Goal: Information Seeking & Learning: Learn about a topic

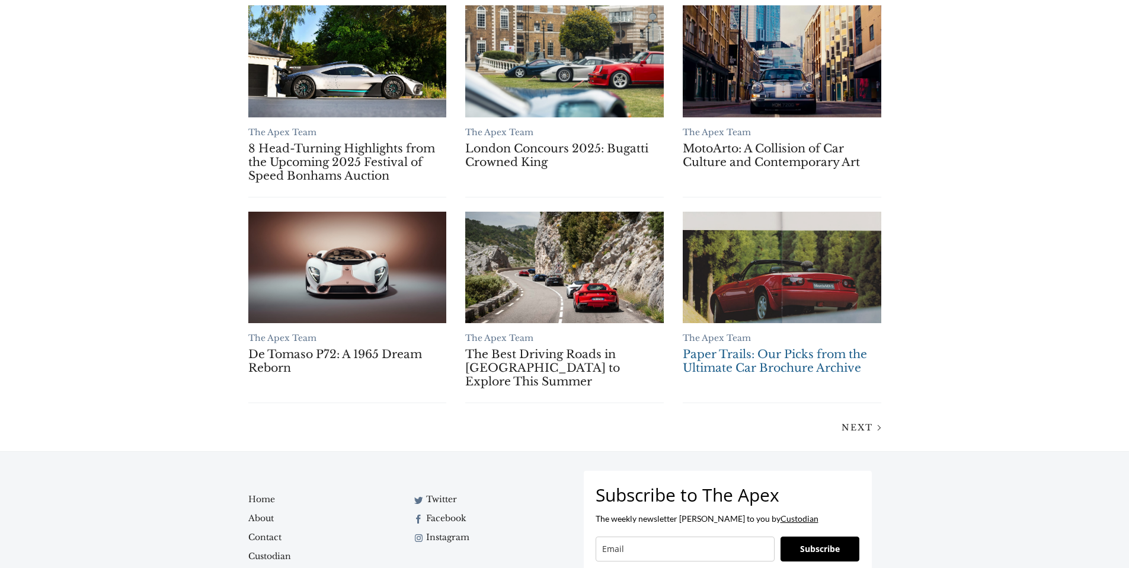
scroll to position [888, 0]
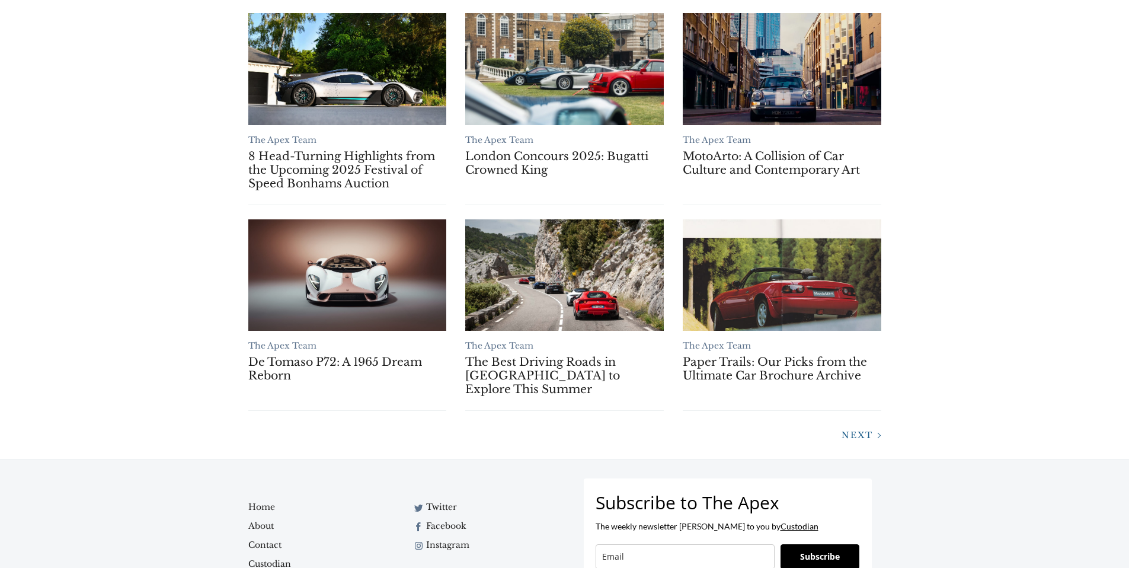
click at [871, 428] on div at bounding box center [878, 435] width 15 height 15
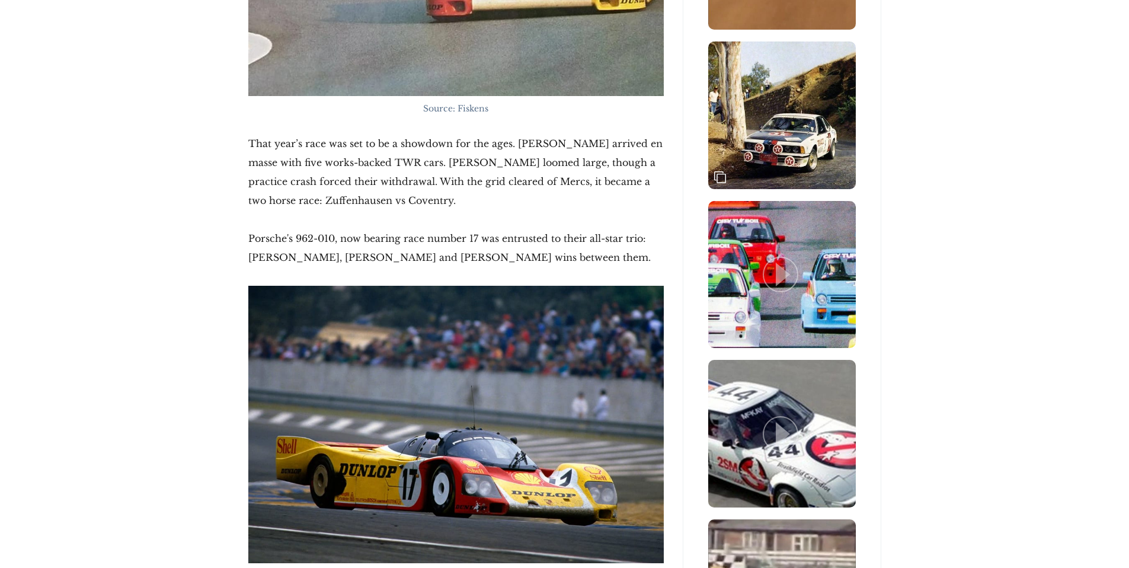
scroll to position [1827, 0]
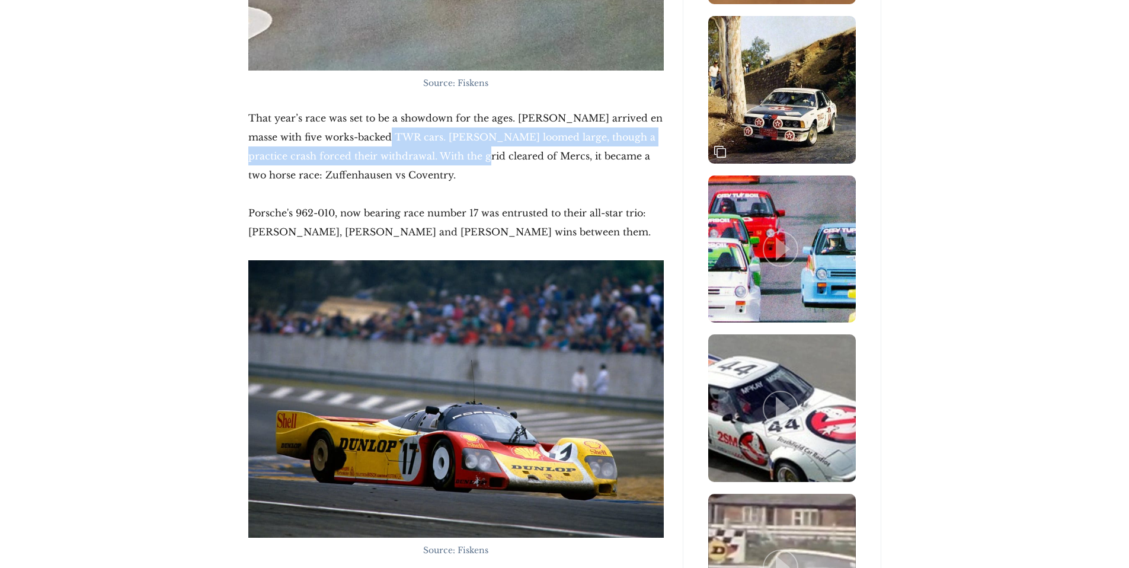
drag, startPoint x: 437, startPoint y: 115, endPoint x: 376, endPoint y: 94, distance: 65.0
click at [376, 108] on p "That year’s race was set to be a showdown for the ages. Jaguar arrived en masse…" at bounding box center [455, 146] width 415 height 76
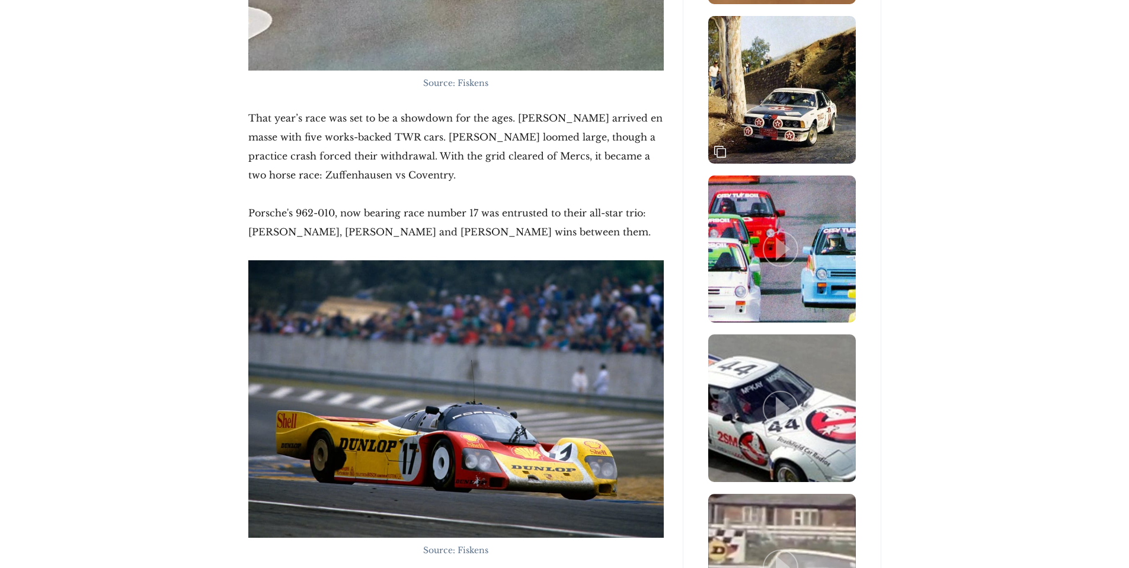
click at [369, 108] on p "That year’s race was set to be a showdown for the ages. Jaguar arrived en masse…" at bounding box center [455, 146] width 415 height 76
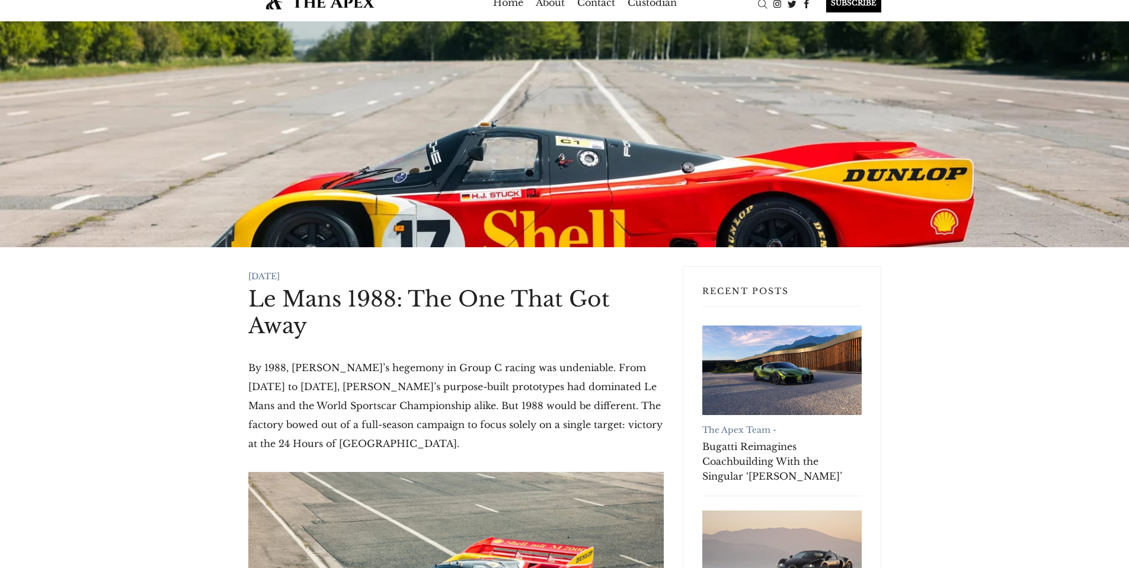
scroll to position [0, 0]
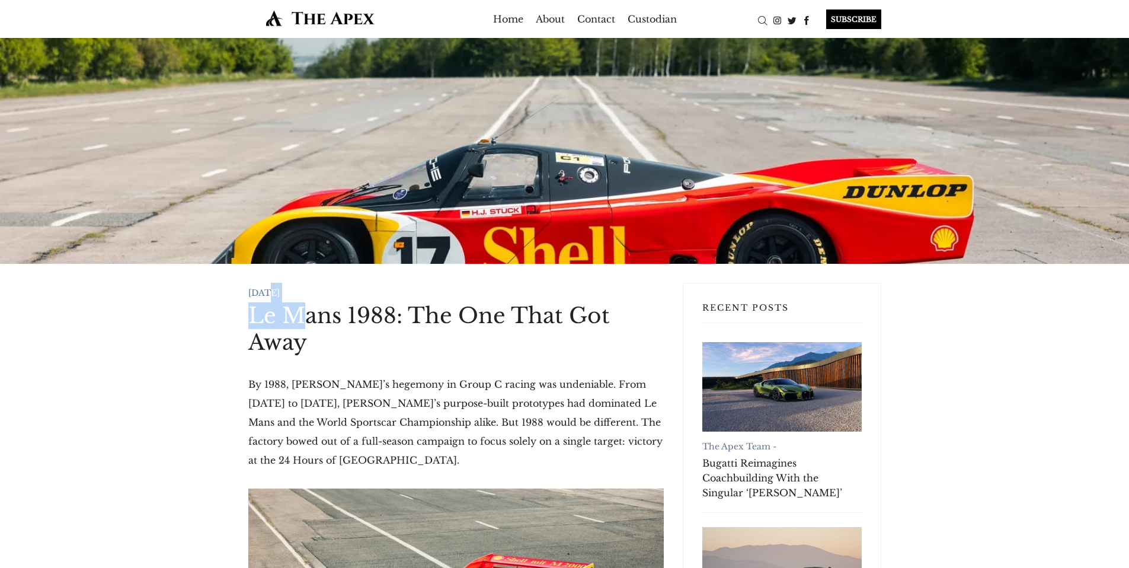
drag, startPoint x: 283, startPoint y: 295, endPoint x: 311, endPoint y: 310, distance: 31.8
click at [314, 314] on h1 "Le Mans 1988: The One That Got Away" at bounding box center [455, 328] width 415 height 53
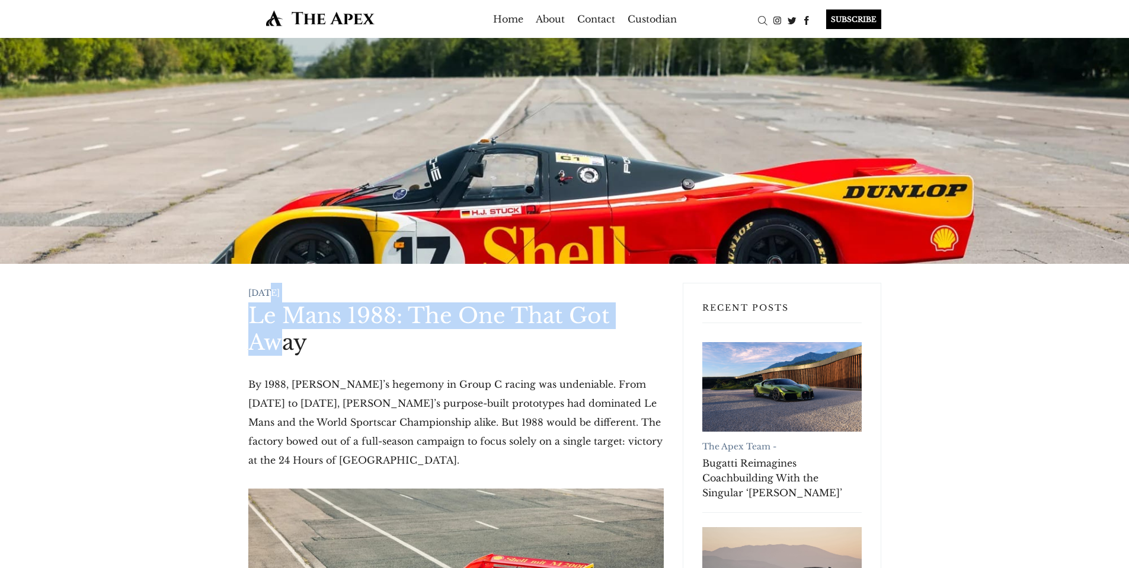
drag, startPoint x: 284, startPoint y: 344, endPoint x: 267, endPoint y: 292, distance: 54.2
click at [265, 291] on time "02 Aug 2025" at bounding box center [263, 292] width 31 height 11
drag, startPoint x: 265, startPoint y: 292, endPoint x: 271, endPoint y: 335, distance: 43.2
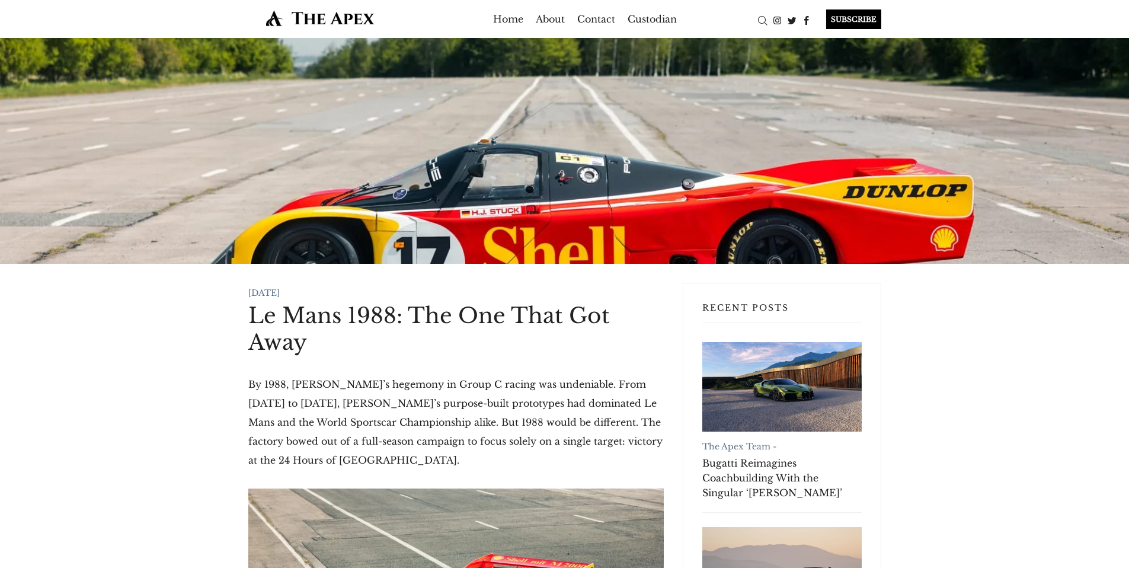
click at [279, 344] on h1 "Le Mans 1988: The One That Got Away" at bounding box center [455, 328] width 415 height 53
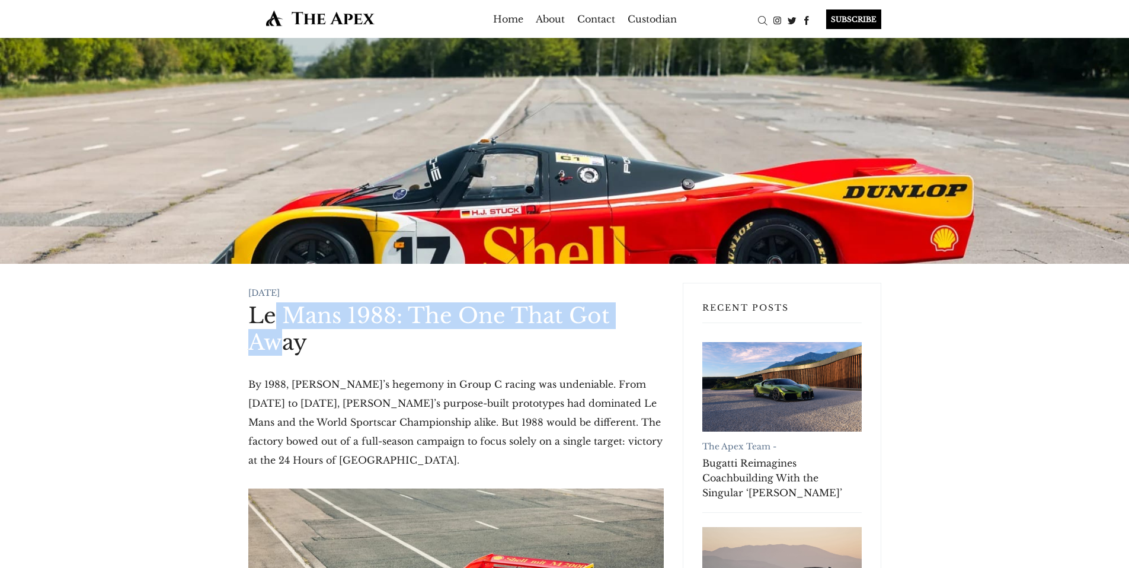
drag, startPoint x: 280, startPoint y: 341, endPoint x: 273, endPoint y: 299, distance: 42.0
click at [273, 295] on time "02 Aug 2025" at bounding box center [263, 292] width 31 height 11
drag, startPoint x: 270, startPoint y: 293, endPoint x: 277, endPoint y: 343, distance: 50.3
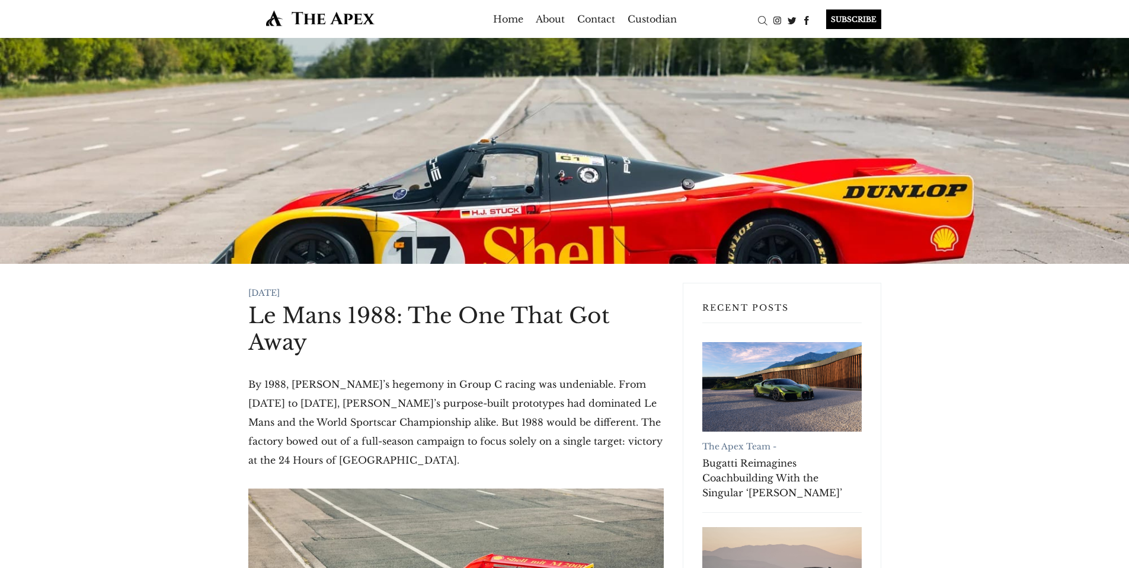
click at [289, 347] on h1 "Le Mans 1988: The One That Got Away" at bounding box center [455, 328] width 415 height 53
drag, startPoint x: 735, startPoint y: 310, endPoint x: 825, endPoint y: 307, distance: 90.1
click at [824, 307] on h3 "Recent Posts" at bounding box center [781, 312] width 159 height 21
click at [825, 307] on h3 "Recent Posts" at bounding box center [781, 312] width 159 height 21
drag, startPoint x: 803, startPoint y: 305, endPoint x: 680, endPoint y: 303, distance: 122.7
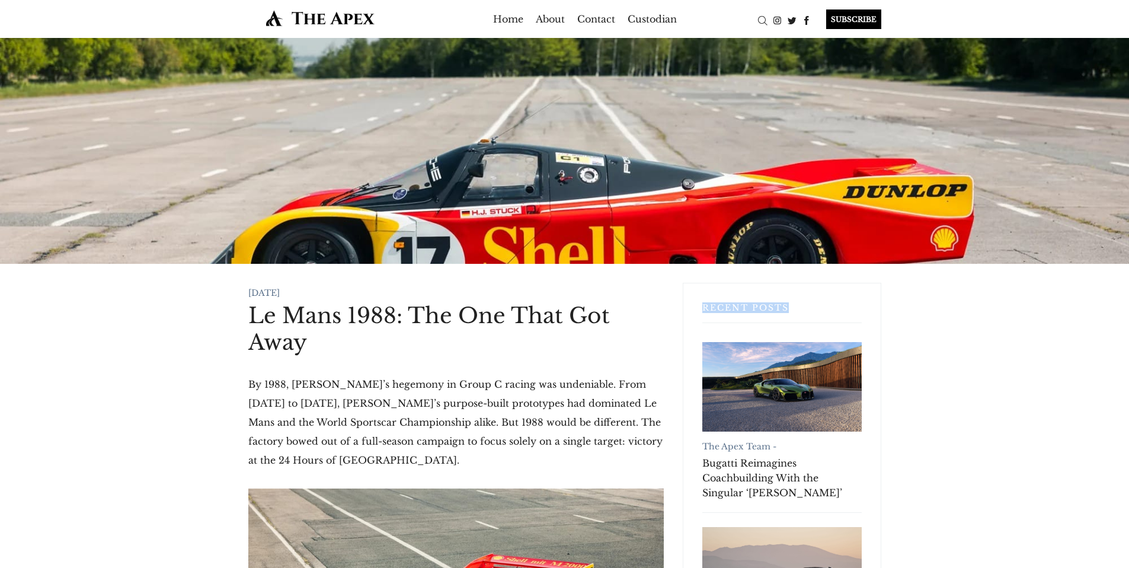
click at [720, 303] on h3 "Recent Posts" at bounding box center [781, 312] width 159 height 21
drag, startPoint x: 691, startPoint y: 305, endPoint x: 846, endPoint y: 309, distance: 155.4
click at [846, 309] on div "Recent Posts The Apex Team - Bugatti Reimagines Coachbuilding With the Singular…" at bounding box center [782, 579] width 199 height 592
click at [846, 309] on h3 "Recent Posts" at bounding box center [781, 312] width 159 height 21
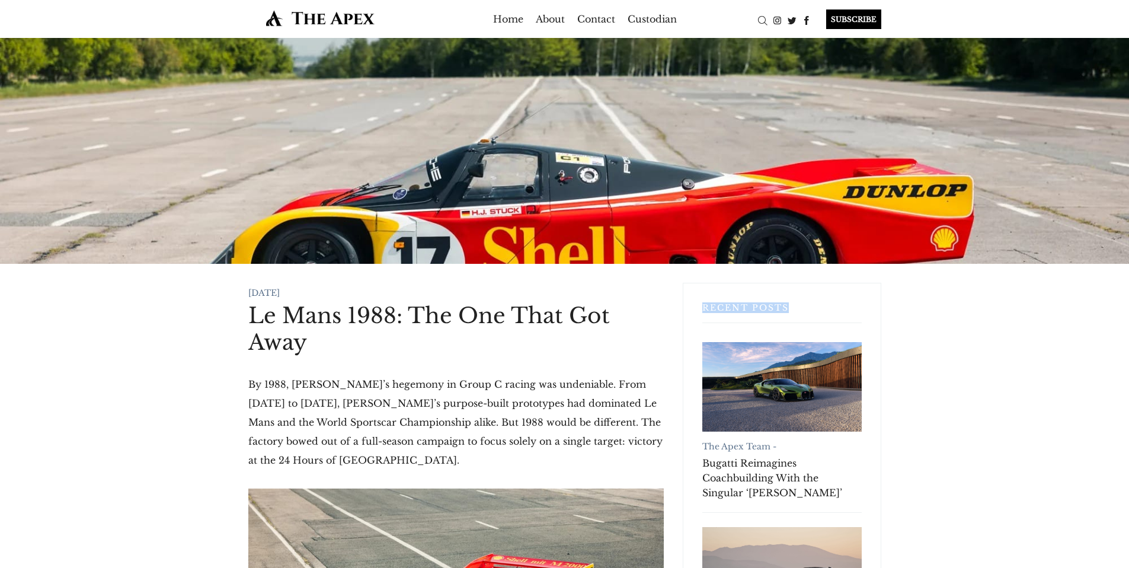
drag, startPoint x: 813, startPoint y: 311, endPoint x: 674, endPoint y: 304, distance: 138.8
click at [693, 302] on div "Recent Posts The Apex Team - Bugatti Reimagines Coachbuilding With the Singular…" at bounding box center [782, 579] width 199 height 592
click at [756, 21] on div "Search" at bounding box center [762, 20] width 15 height 15
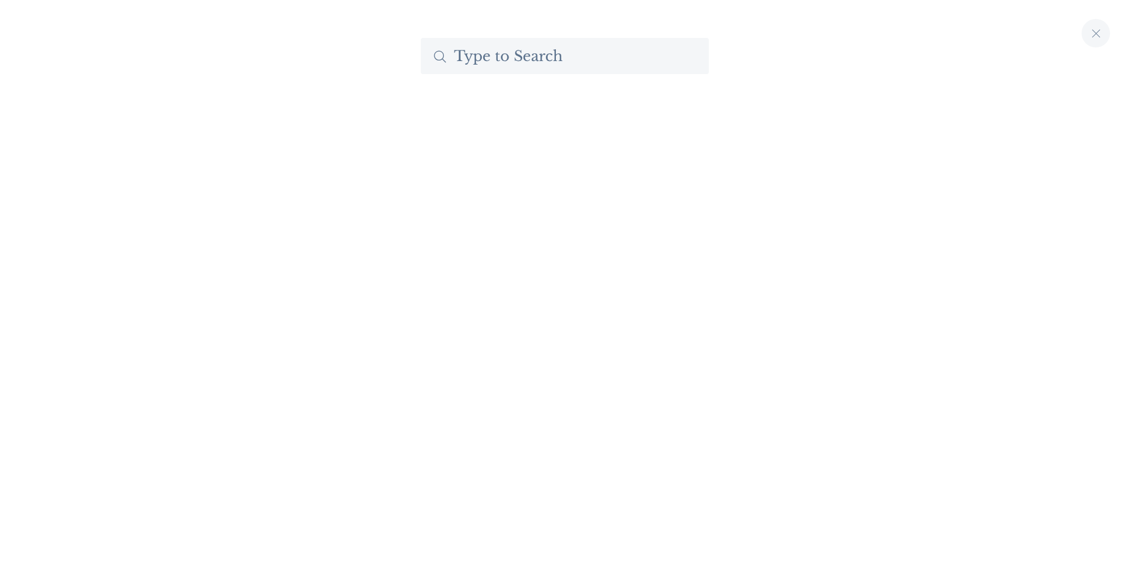
click at [1086, 32] on div at bounding box center [1096, 33] width 28 height 28
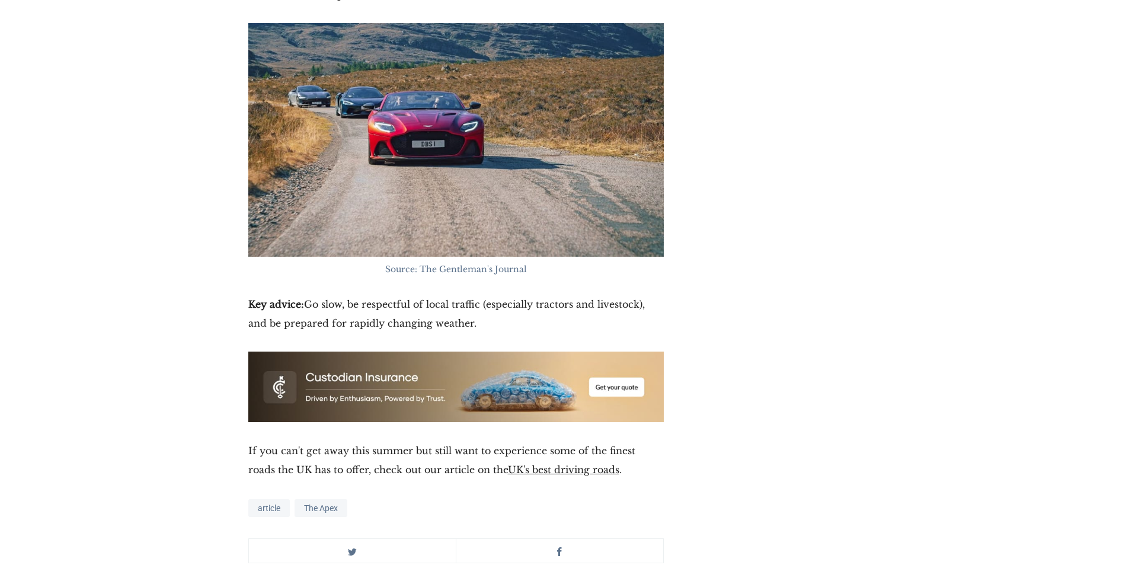
scroll to position [9169, 0]
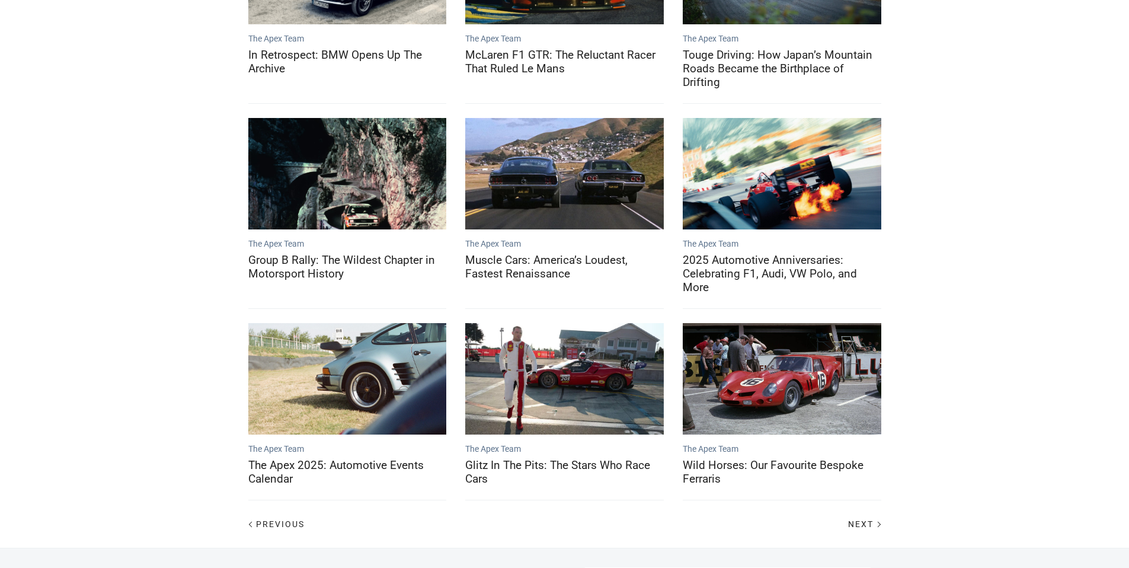
scroll to position [354, 0]
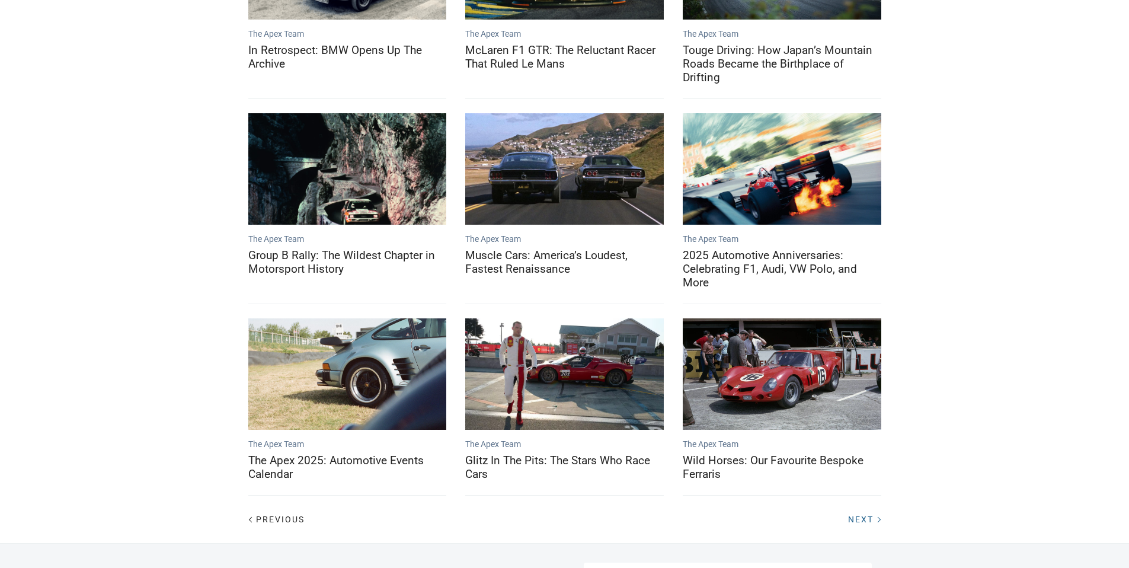
click at [860, 515] on span "Next" at bounding box center [860, 518] width 25 height 9
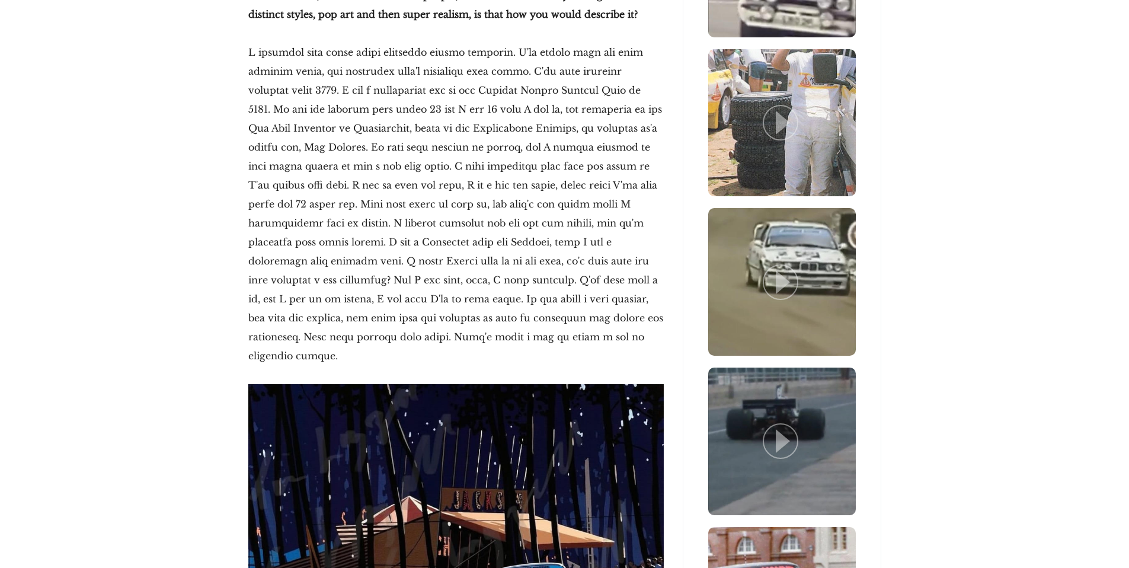
scroll to position [2454, 0]
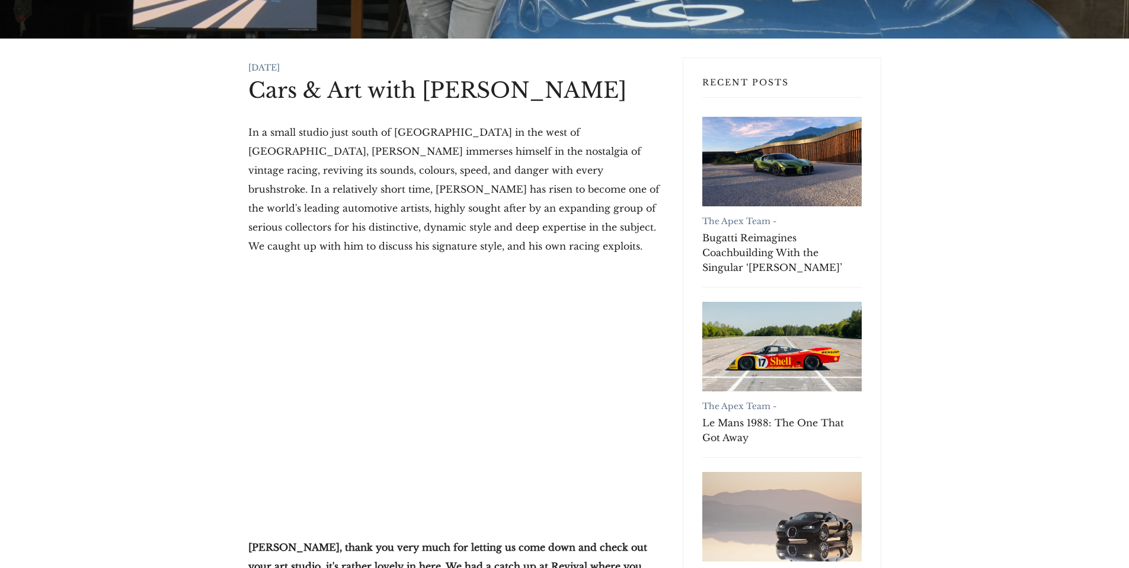
scroll to position [293, 0]
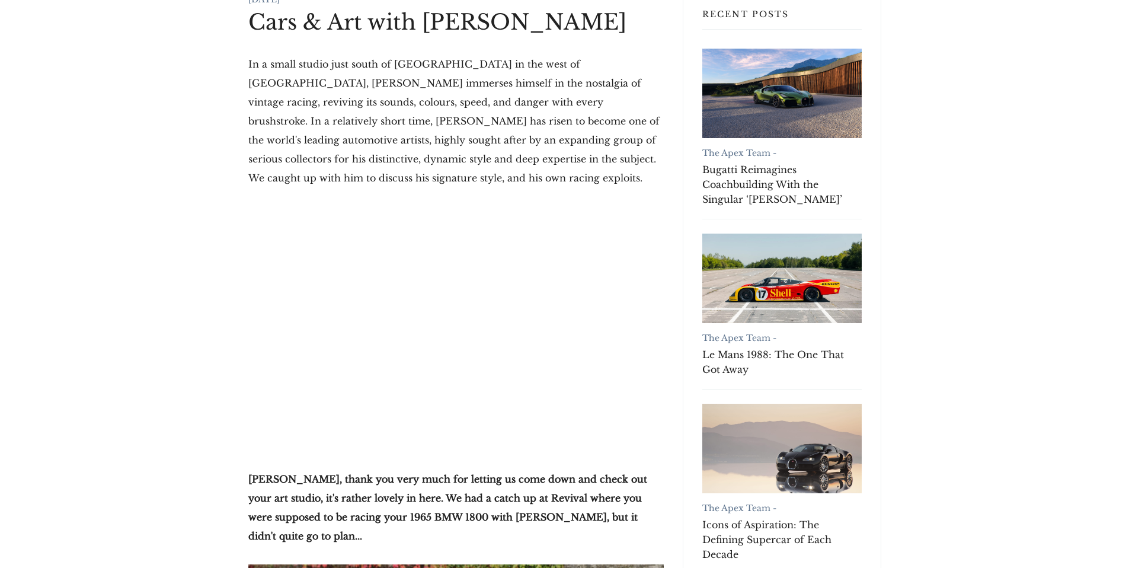
click at [349, 177] on p "In a small studio just south of [GEOGRAPHIC_DATA] in the west of [GEOGRAPHIC_DA…" at bounding box center [455, 121] width 415 height 133
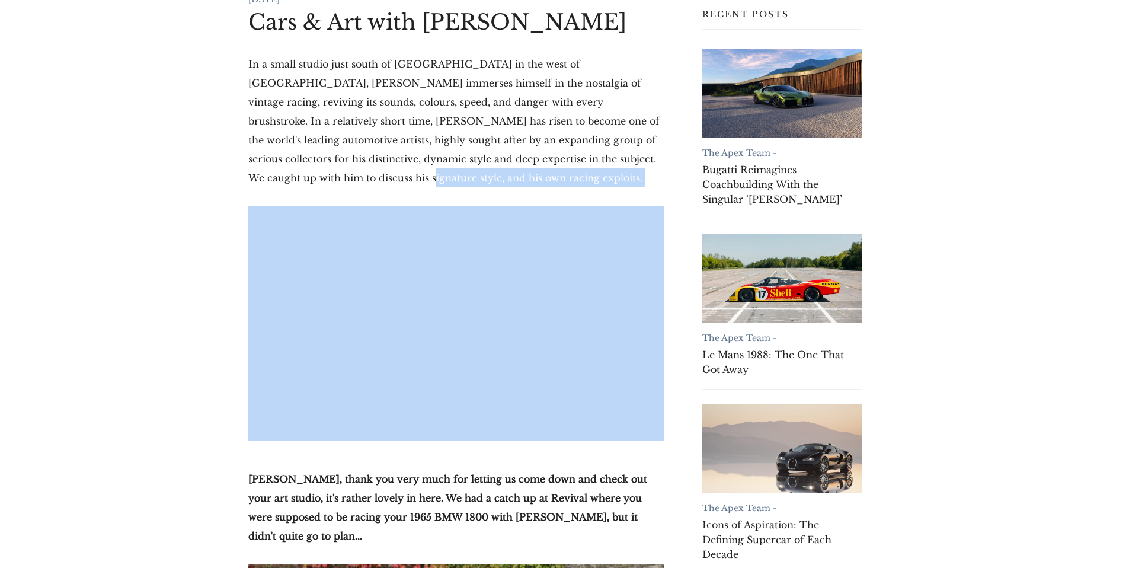
drag, startPoint x: 200, startPoint y: 183, endPoint x: 679, endPoint y: 393, distance: 522.6
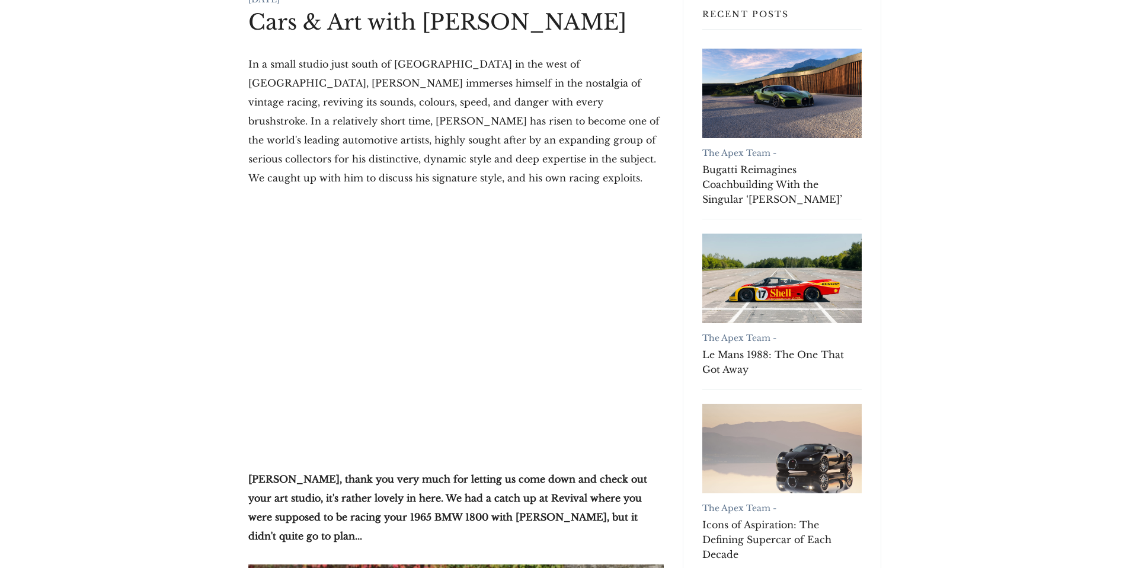
click at [683, 431] on div "Recent Posts The Apex Team - Bugatti Reimagines Coachbuilding With the Singular…" at bounding box center [782, 285] width 199 height 592
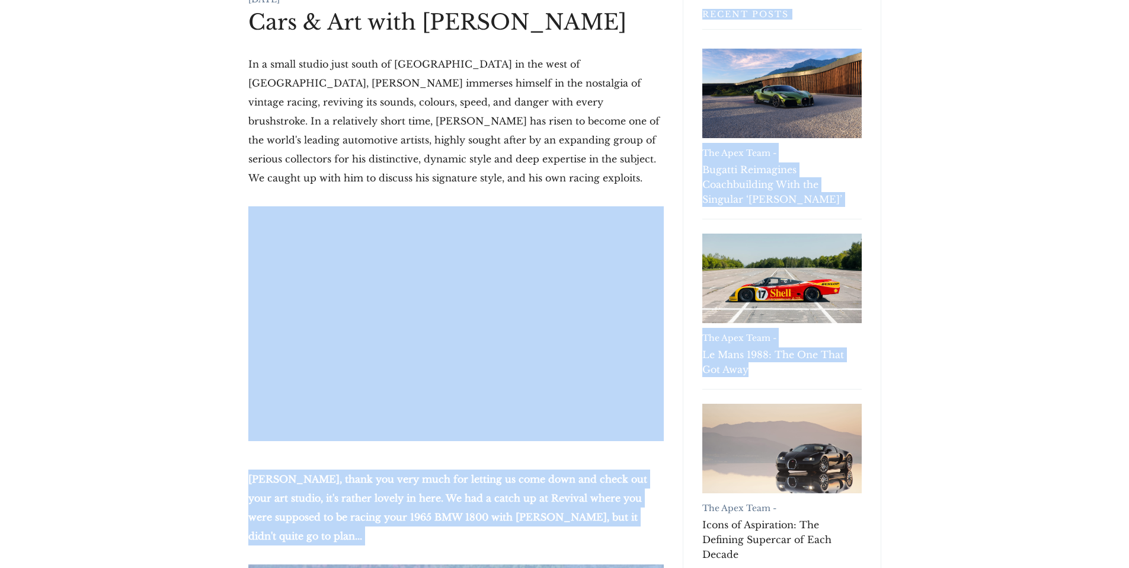
drag, startPoint x: 676, startPoint y: 436, endPoint x: 229, endPoint y: 222, distance: 496.3
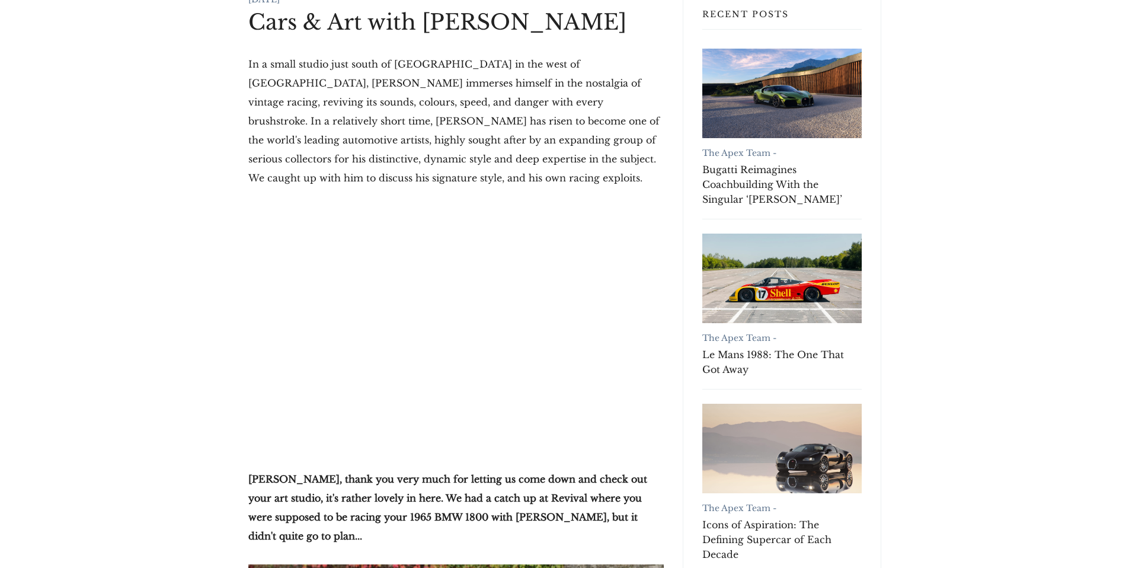
click at [276, 119] on p "In a small studio just south of [GEOGRAPHIC_DATA] in the west of [GEOGRAPHIC_DA…" at bounding box center [455, 121] width 415 height 133
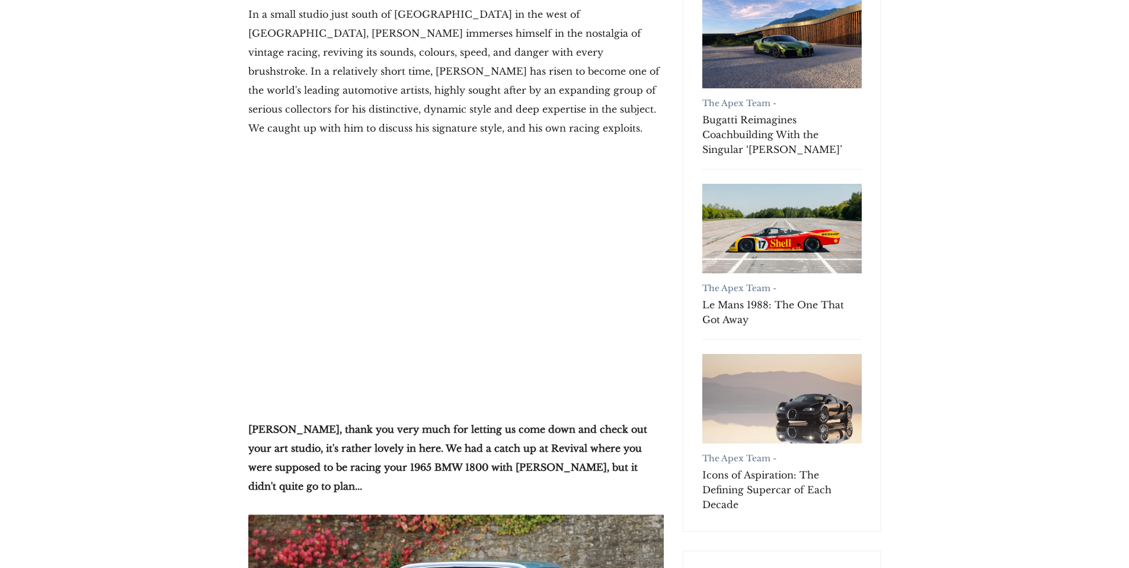
scroll to position [353, 0]
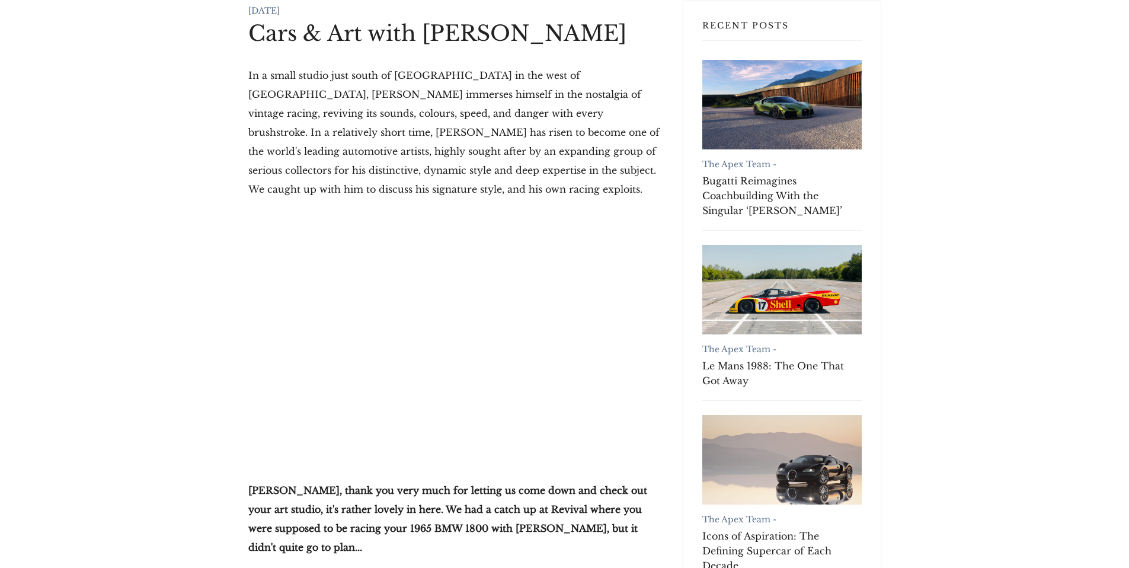
scroll to position [285, 0]
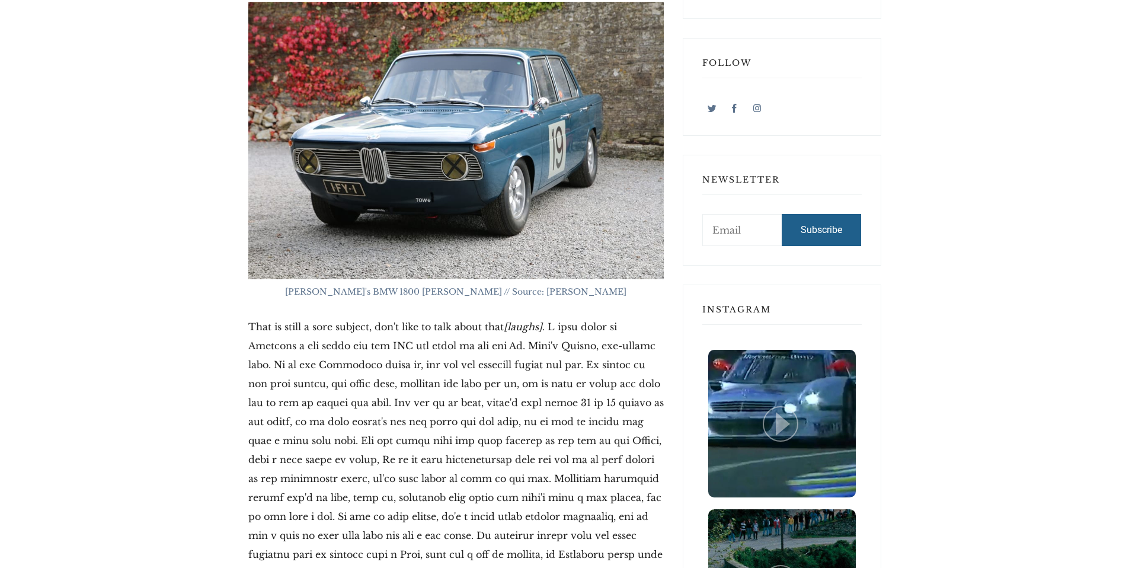
drag, startPoint x: 130, startPoint y: 189, endPoint x: 137, endPoint y: 181, distance: 10.6
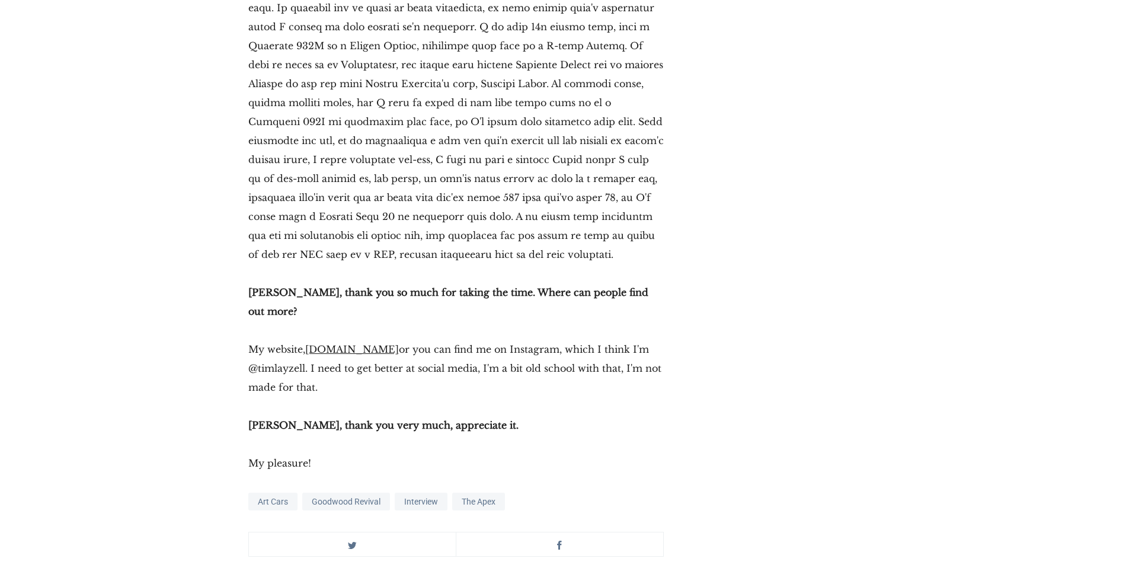
scroll to position [19396, 0]
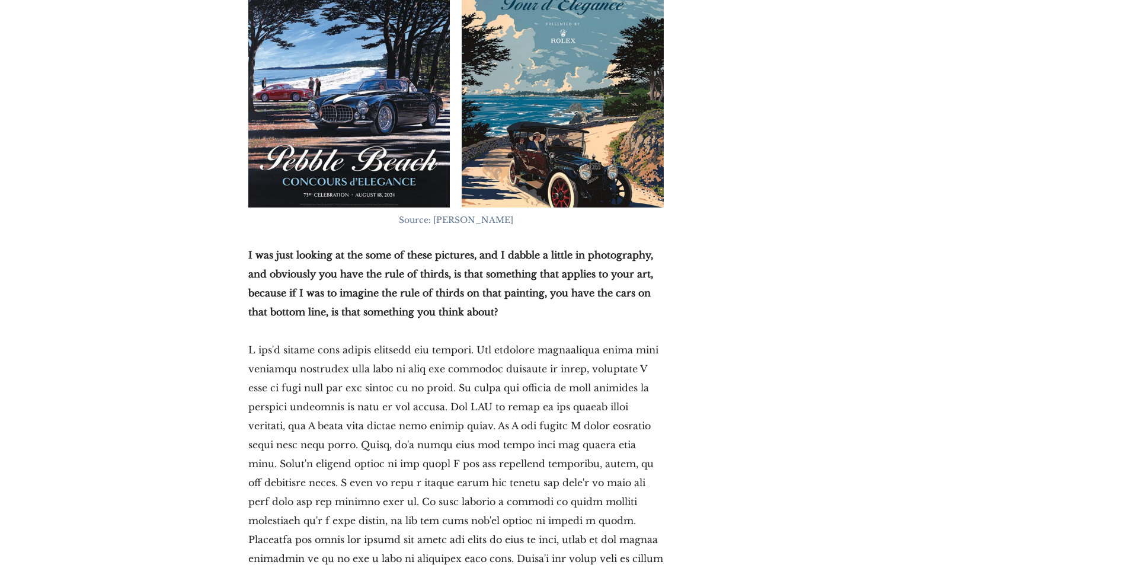
scroll to position [5221, 0]
